Goal: Information Seeking & Learning: Find specific fact

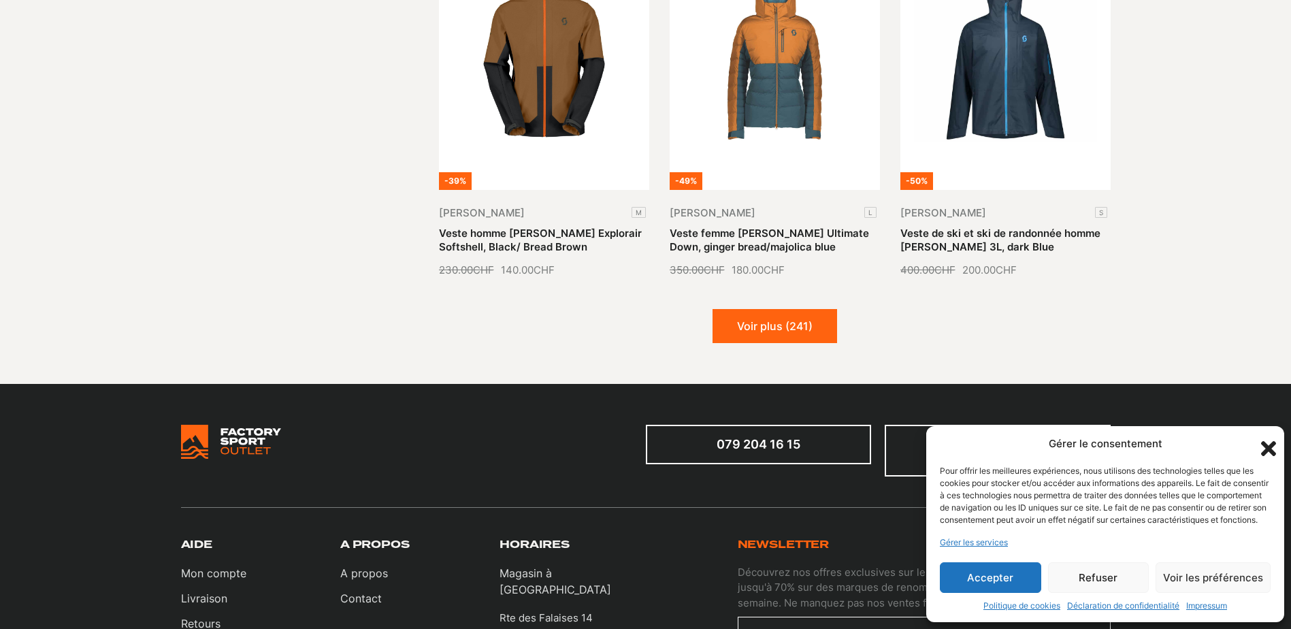
scroll to position [1633, 0]
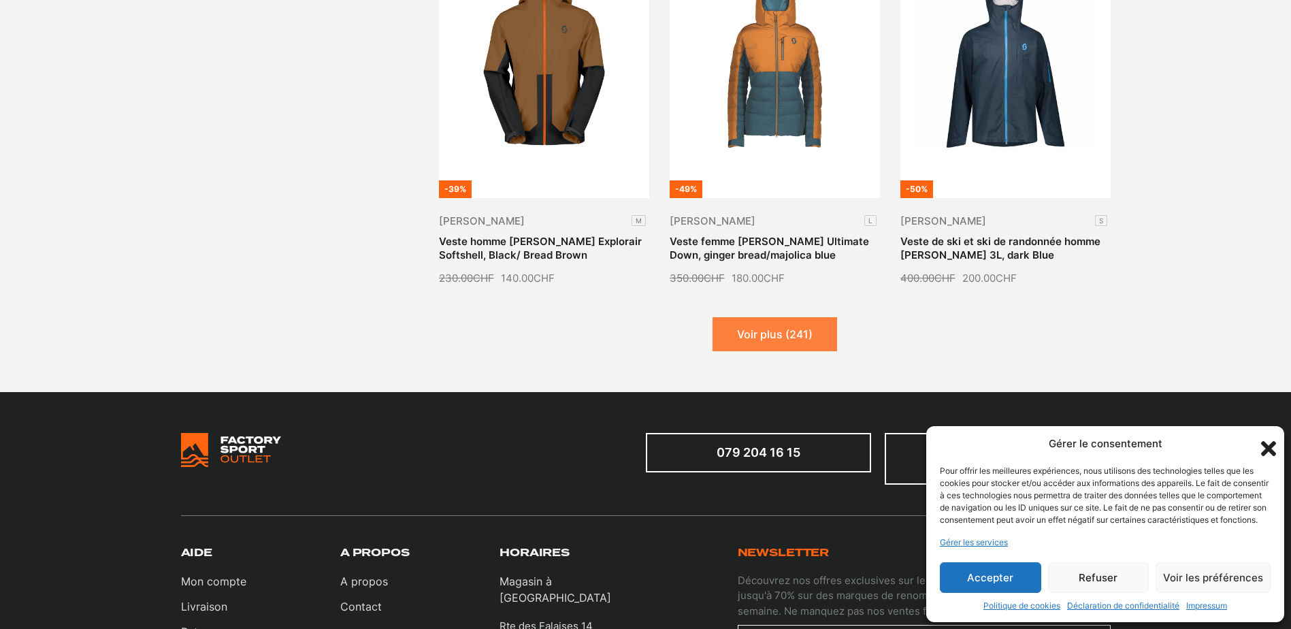
click at [797, 328] on button "Voir plus (241)" at bounding box center [774, 334] width 125 height 34
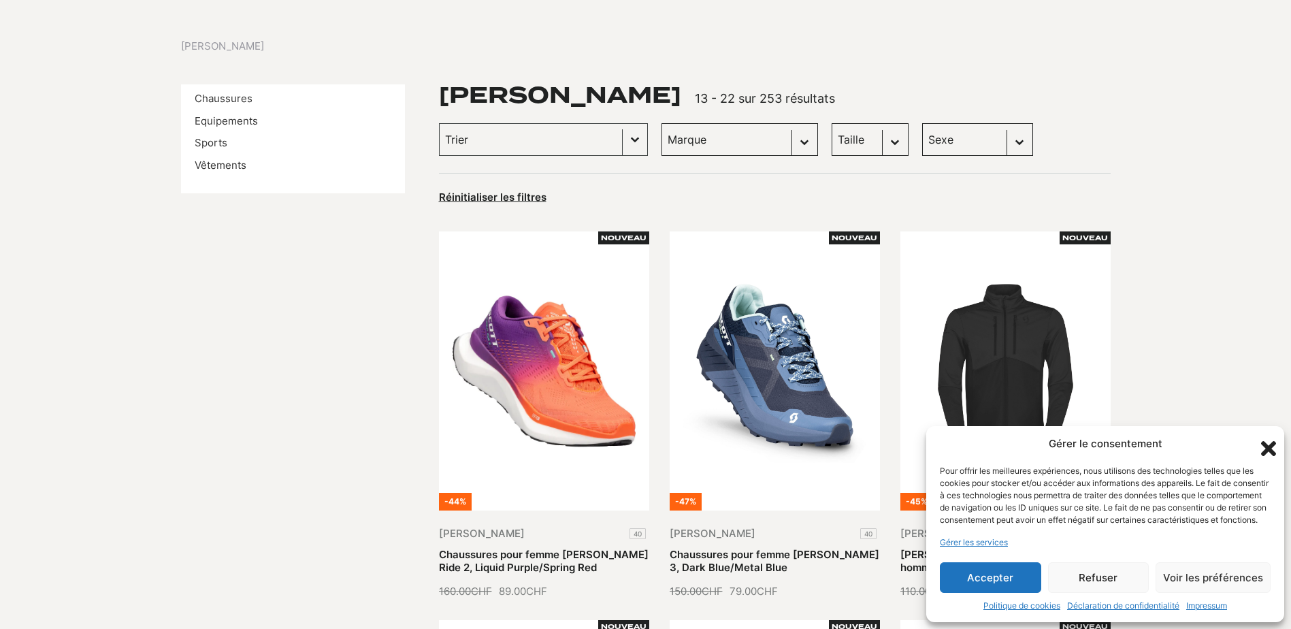
scroll to position [0, 0]
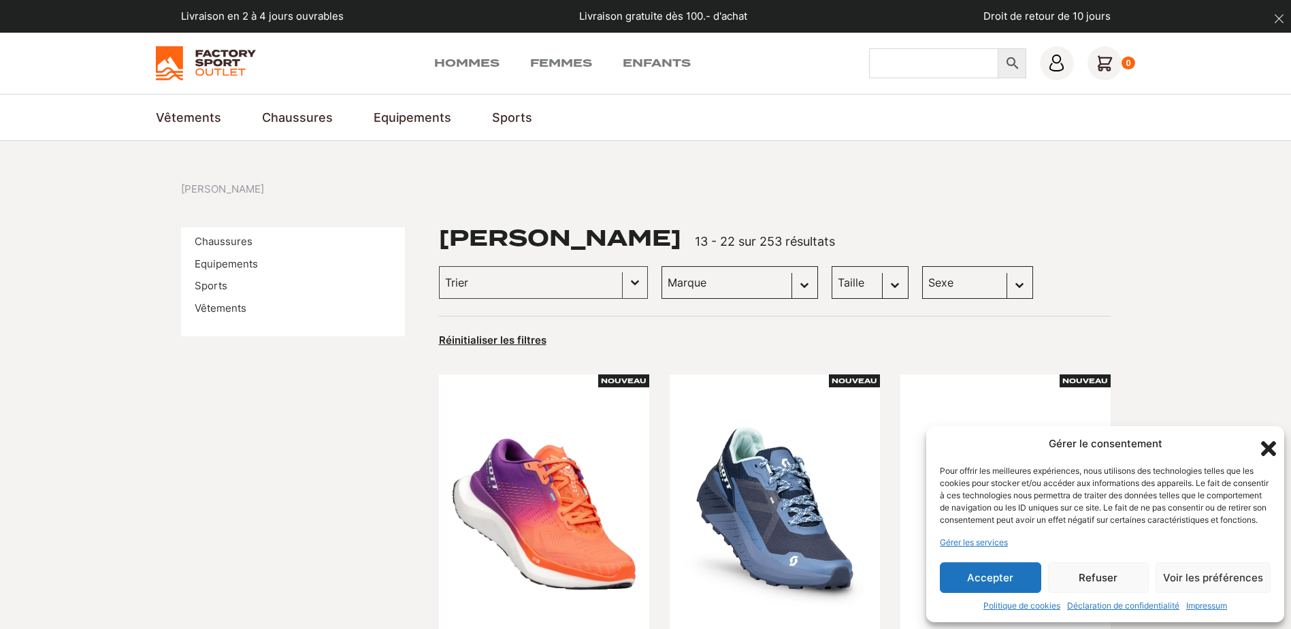
click at [953, 63] on input "Chercher" at bounding box center [933, 63] width 129 height 30
type input "[PERSON_NAME] superlight"
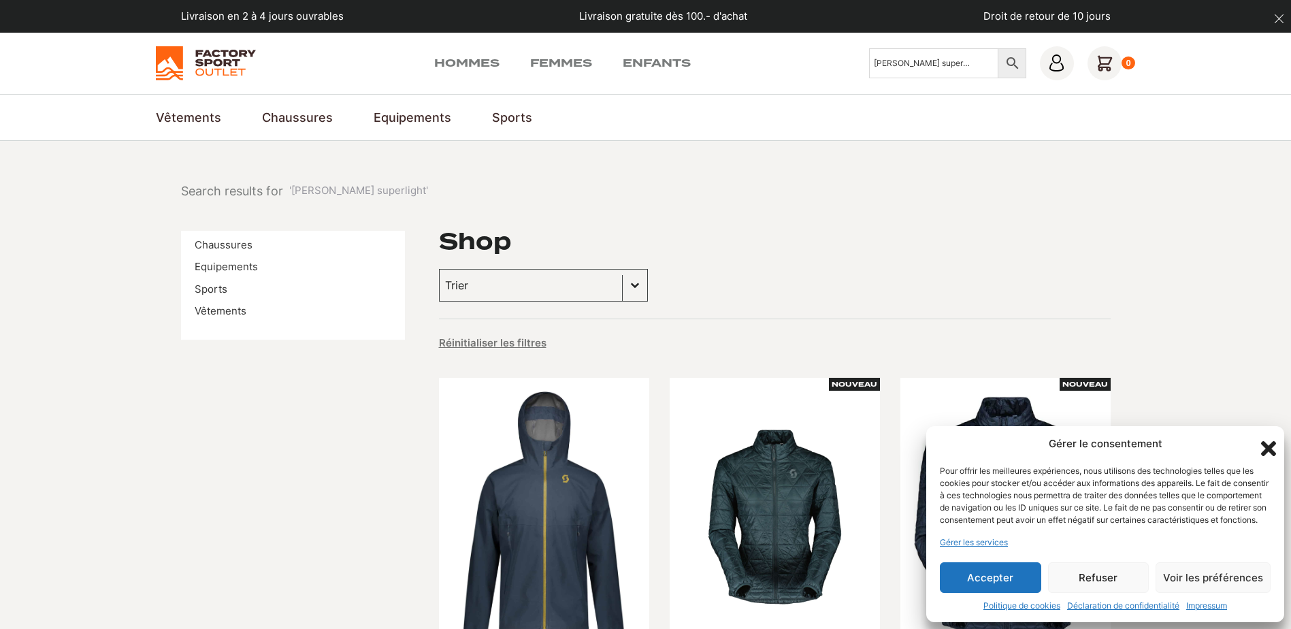
click at [1098, 579] on button "Refuser" at bounding box center [1098, 577] width 101 height 31
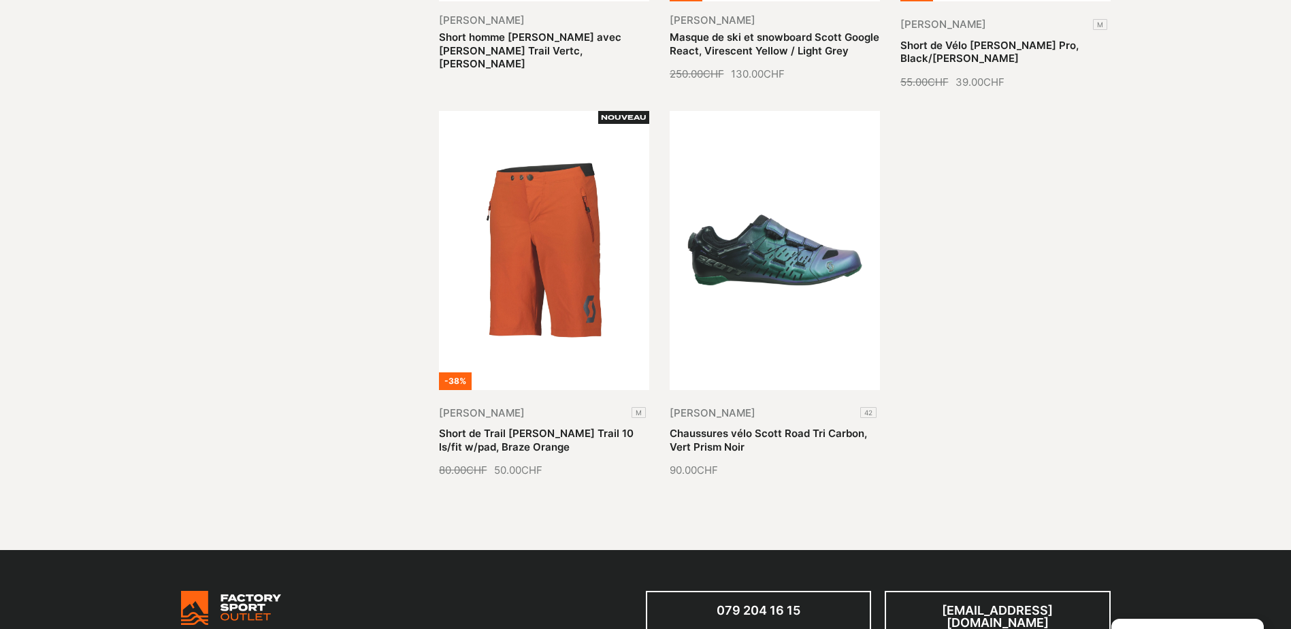
scroll to position [1497, 0]
